Goal: Information Seeking & Learning: Check status

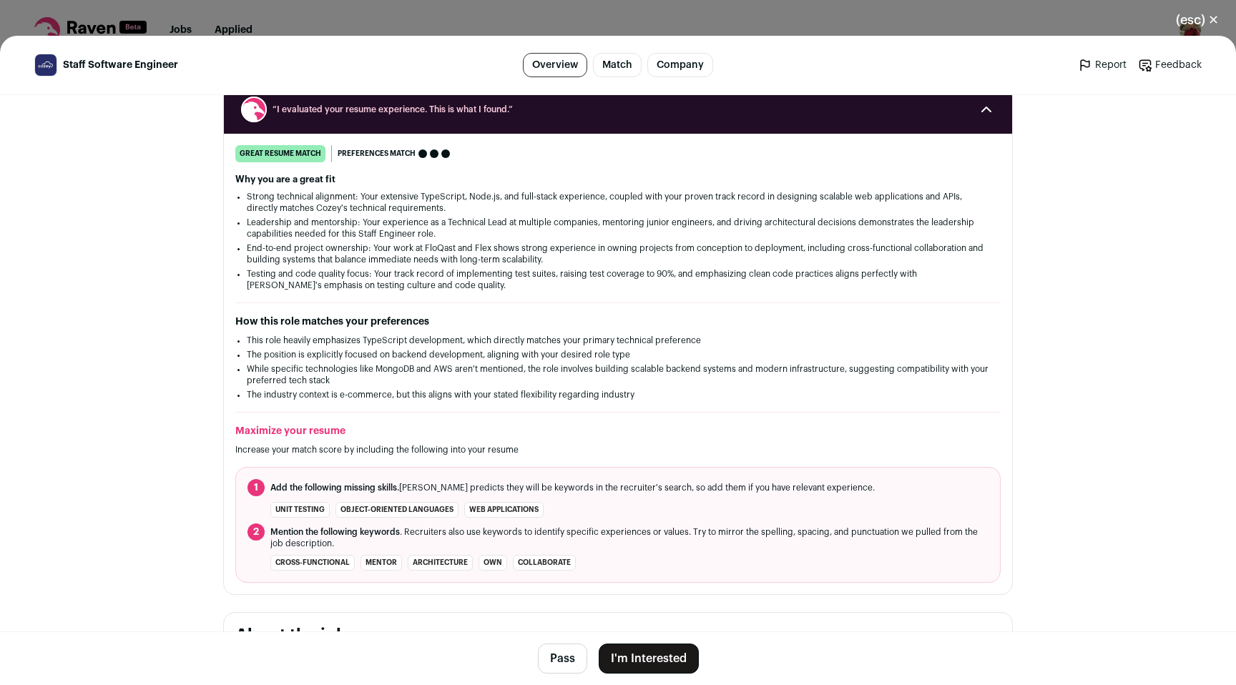
scroll to position [176, 0]
click at [1190, 19] on button "(esc) ✕" at bounding box center [1197, 19] width 77 height 31
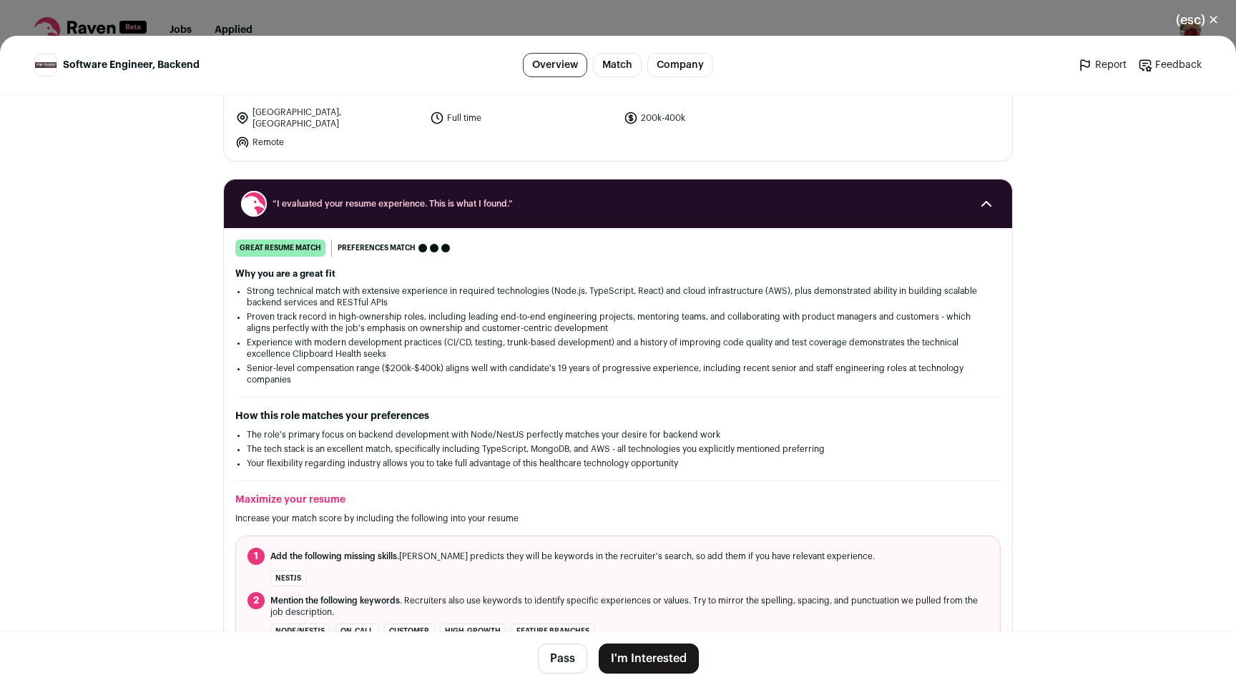
scroll to position [83, 0]
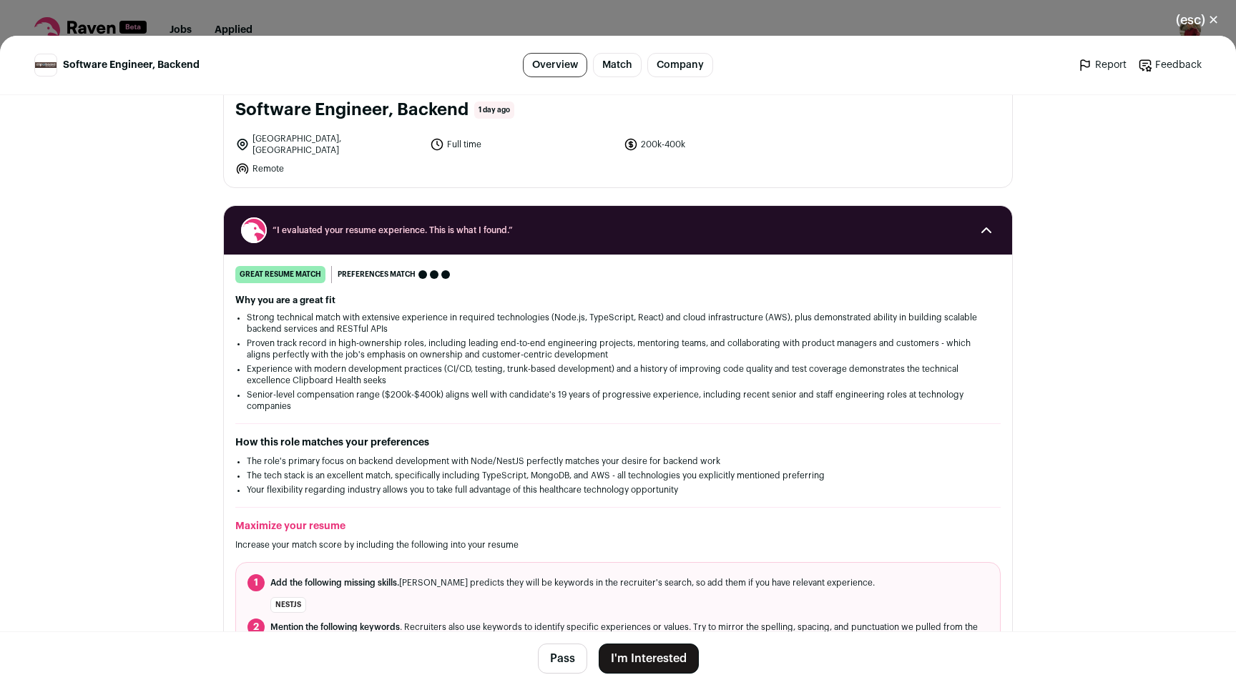
click at [1194, 22] on button "(esc) ✕" at bounding box center [1197, 19] width 77 height 31
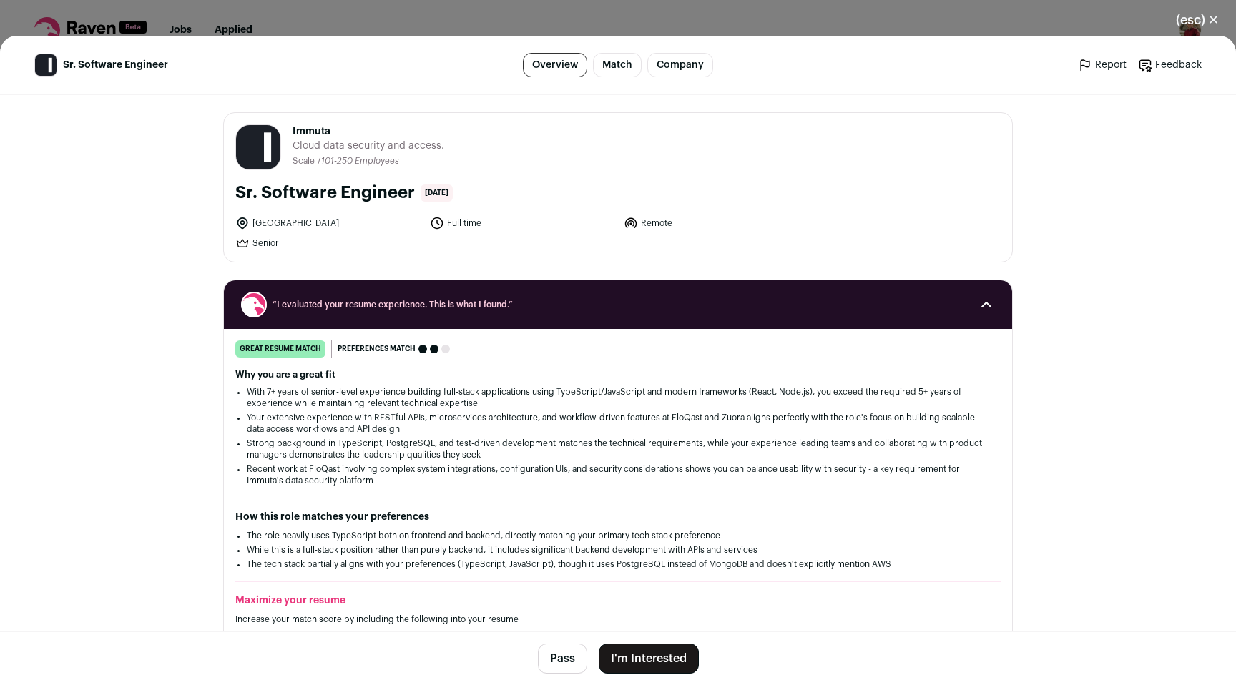
click at [1195, 18] on button "(esc) ✕" at bounding box center [1197, 19] width 77 height 31
